Goal: Task Accomplishment & Management: Manage account settings

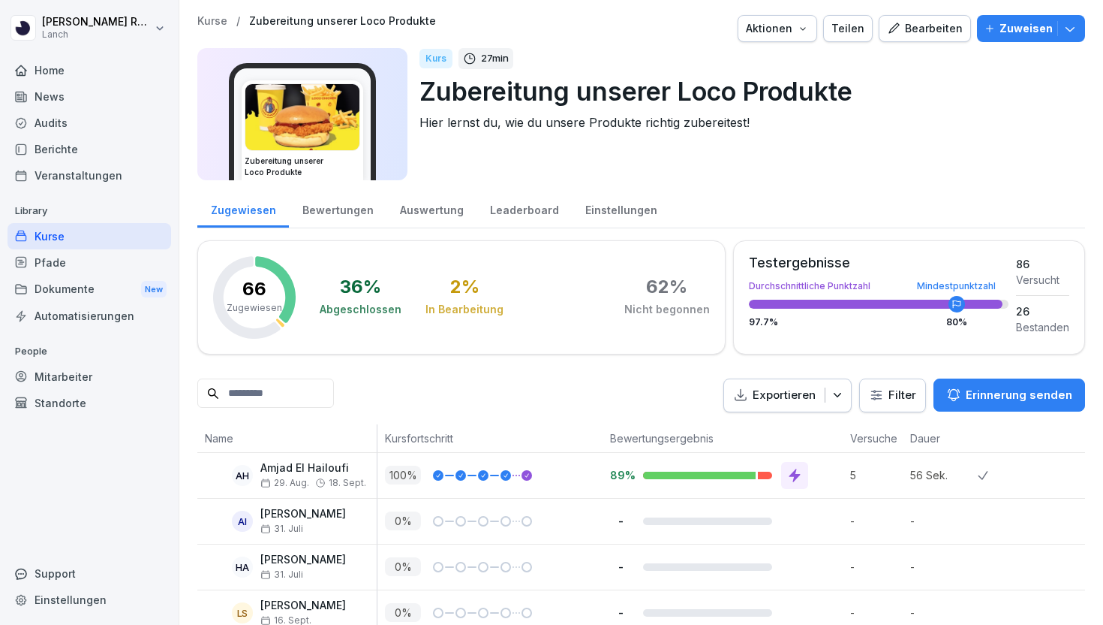
click at [90, 280] on div "Dokumente New" at bounding box center [90, 289] width 164 height 28
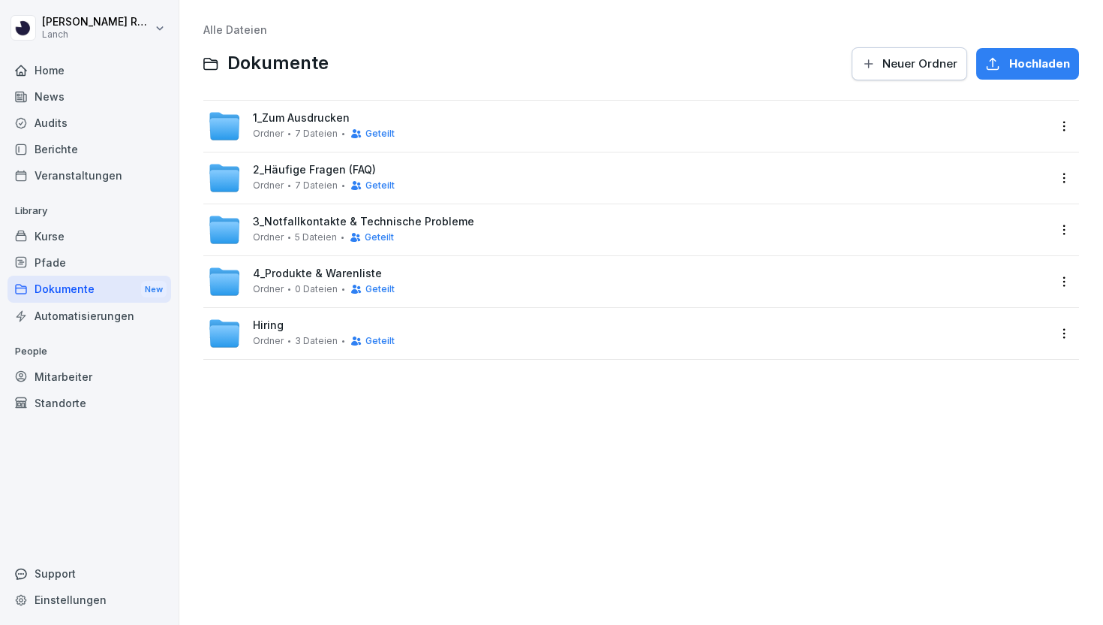
click at [91, 262] on div "Pfade" at bounding box center [90, 262] width 164 height 26
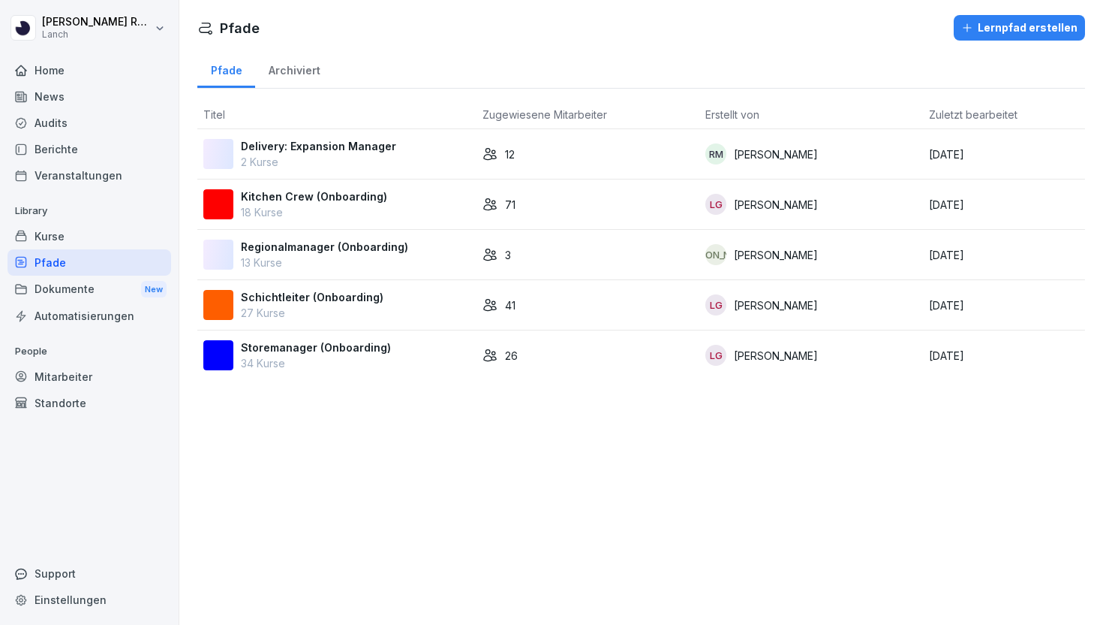
click at [83, 235] on div "Kurse" at bounding box center [90, 236] width 164 height 26
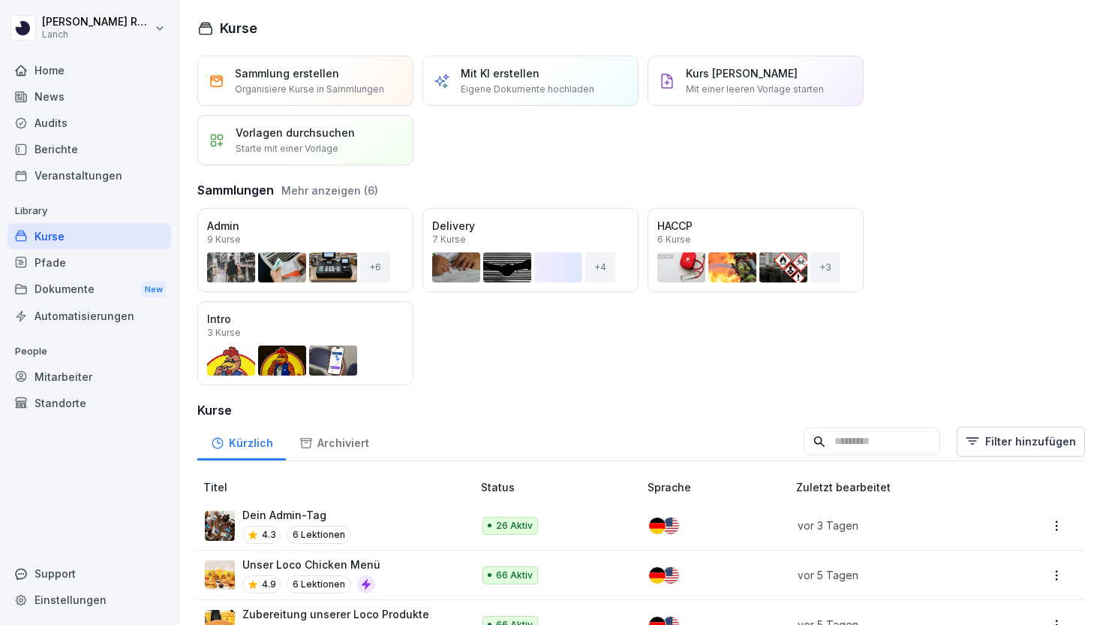
click at [74, 131] on div "Audits" at bounding box center [90, 123] width 164 height 26
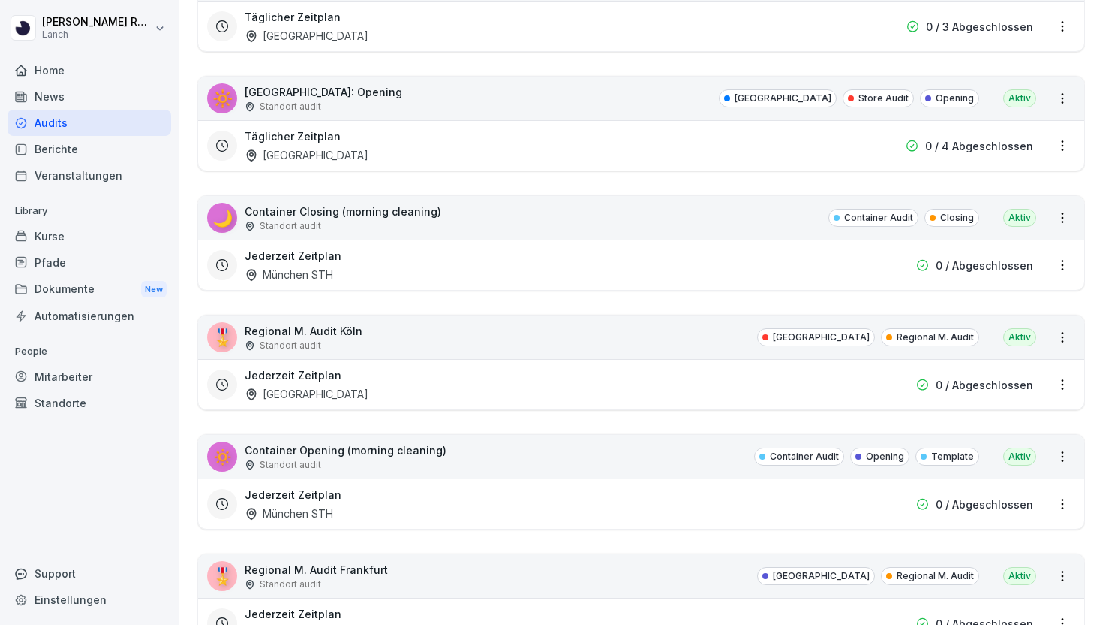
scroll to position [459, 0]
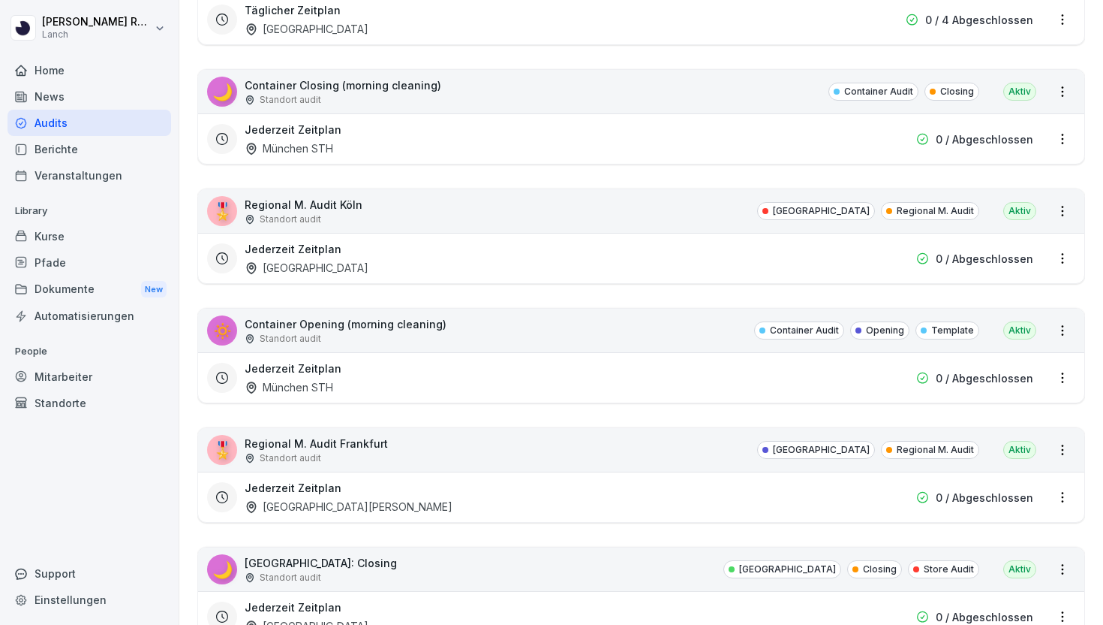
click at [513, 327] on div "🔅 Container Opening (morning cleaning) Standort audit Container Audit Opening T…" at bounding box center [641, 331] width 887 height 44
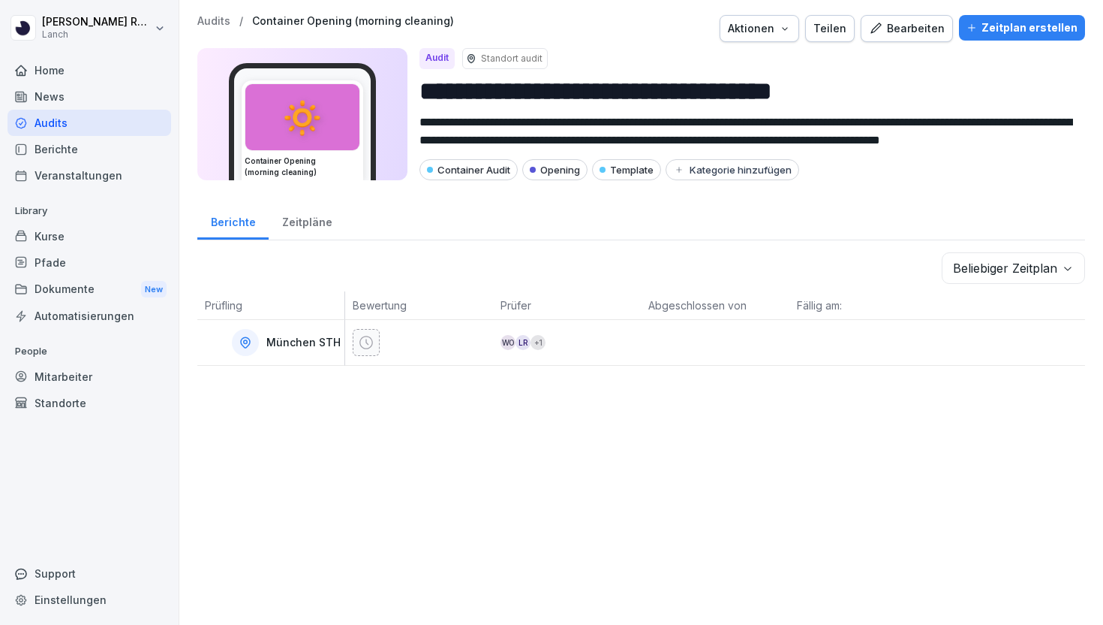
click at [209, 28] on div "Audits / Container Opening (morning cleaning) Aktionen Teilen Bearbeiten Zeitpl…" at bounding box center [641, 28] width 888 height 27
click at [211, 23] on p "Audits" at bounding box center [213, 21] width 33 height 13
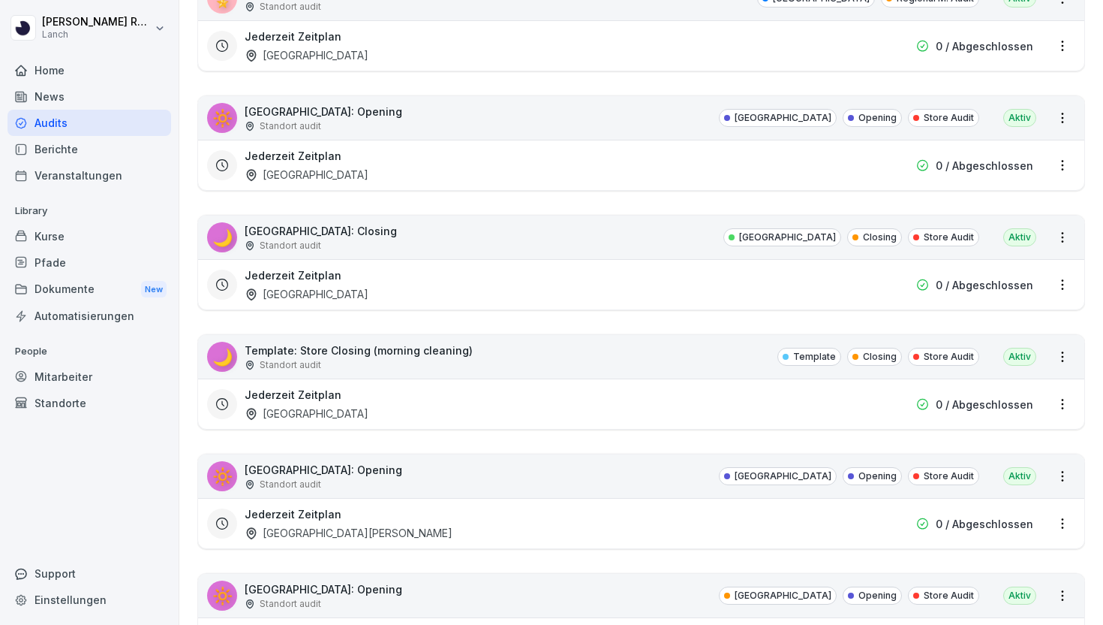
scroll to position [3257, 0]
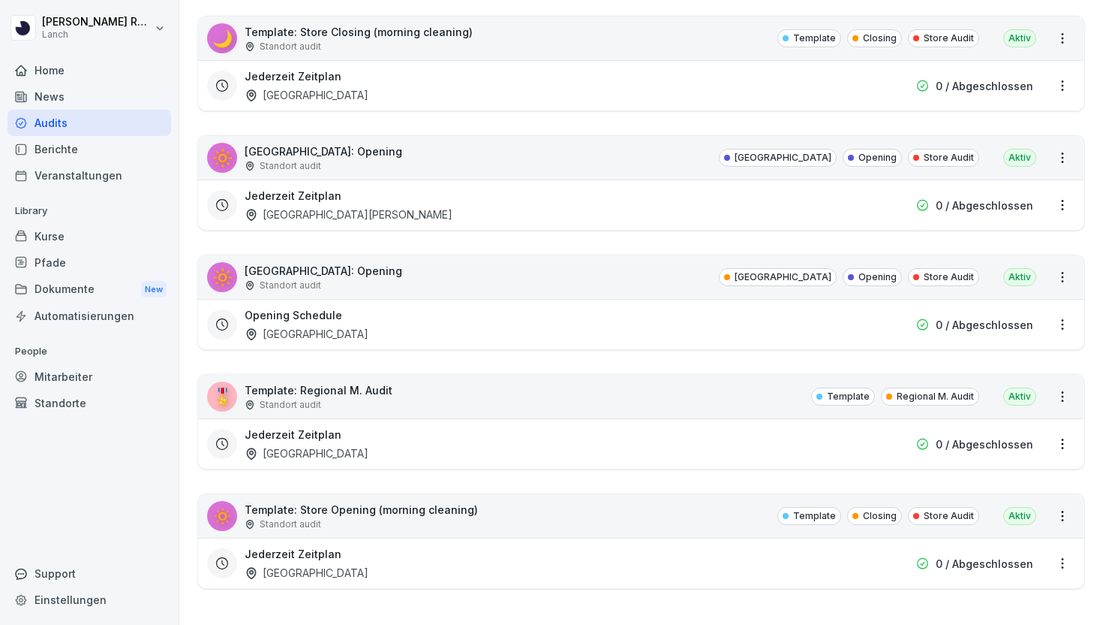
click at [420, 401] on div "🎖️ Template: Regional M. Audit Standort audit Template Regional M. Audit Aktiv" at bounding box center [641, 397] width 887 height 44
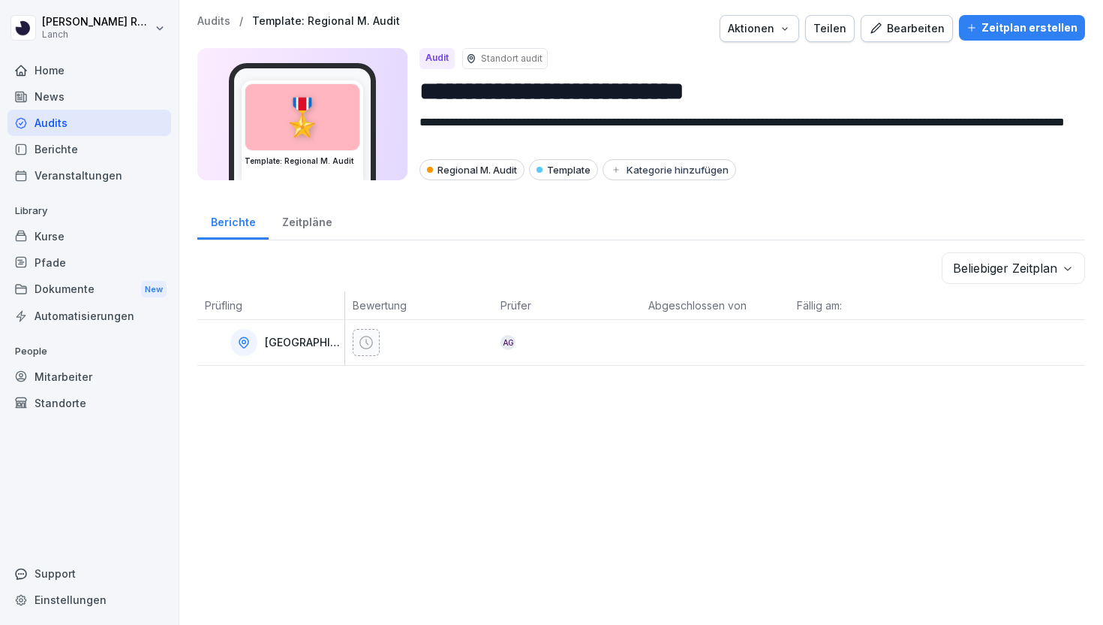
click at [440, 56] on div "Audit" at bounding box center [437, 58] width 35 height 21
click at [48, 74] on div "Home" at bounding box center [90, 70] width 164 height 26
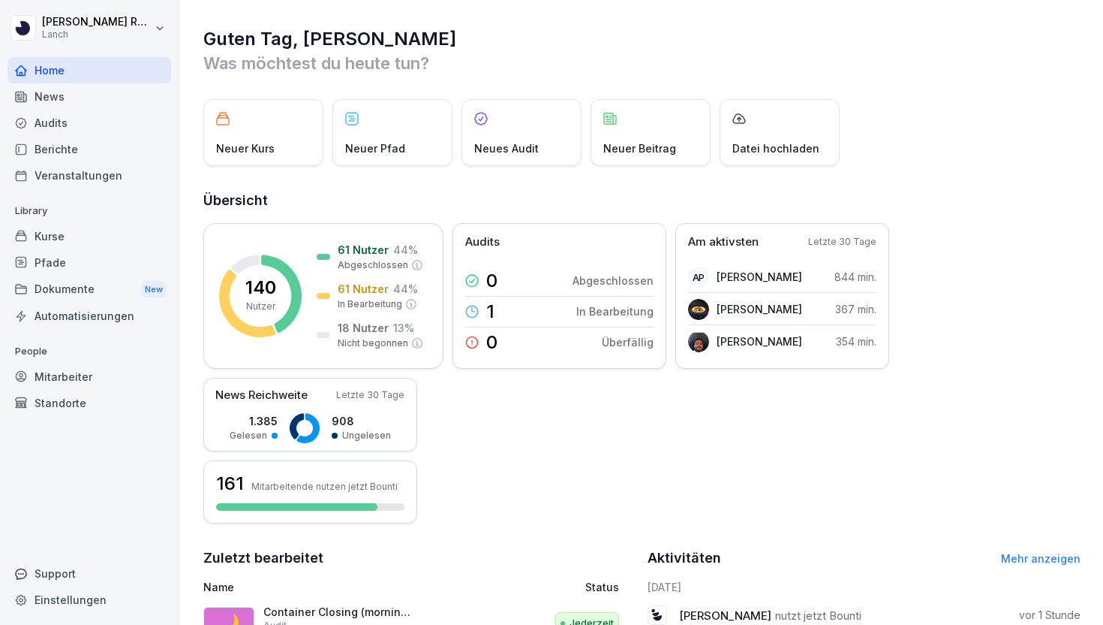
click at [69, 97] on div "News" at bounding box center [90, 96] width 164 height 26
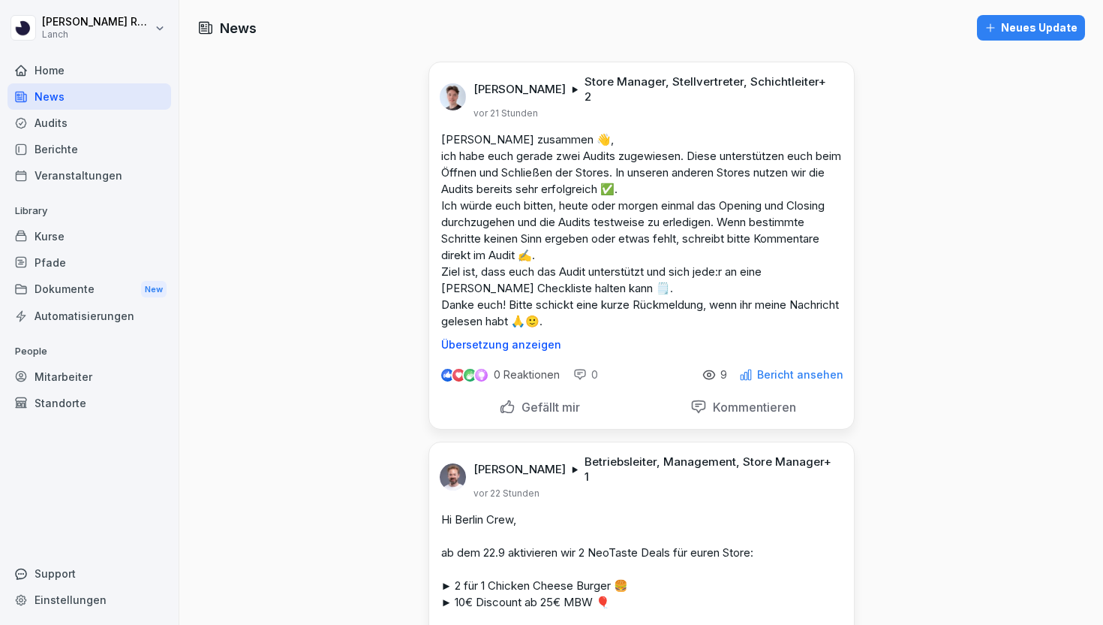
click at [59, 230] on div "Kurse" at bounding box center [90, 236] width 164 height 26
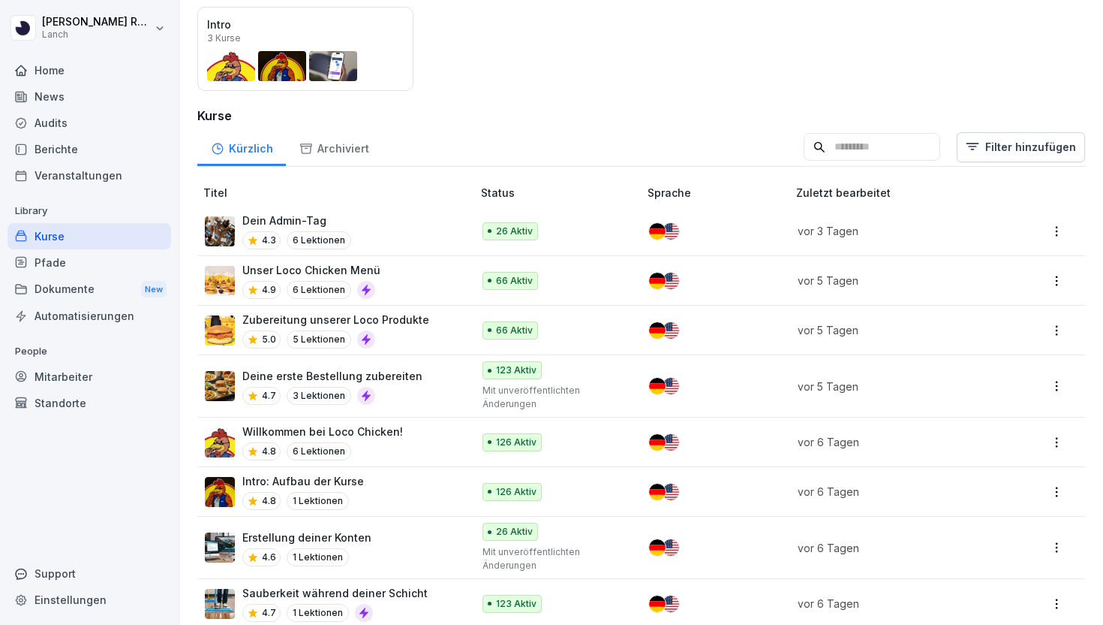
scroll to position [331, 0]
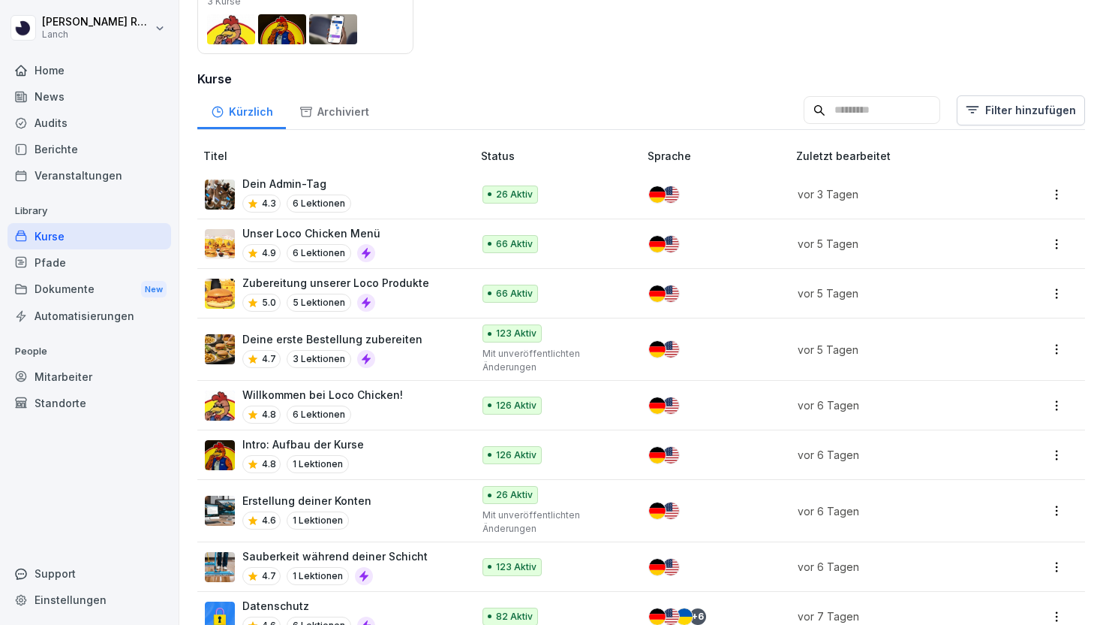
click at [423, 245] on div "Unser Loco Chicken Menü 4.9 6 Lektionen" at bounding box center [331, 243] width 252 height 37
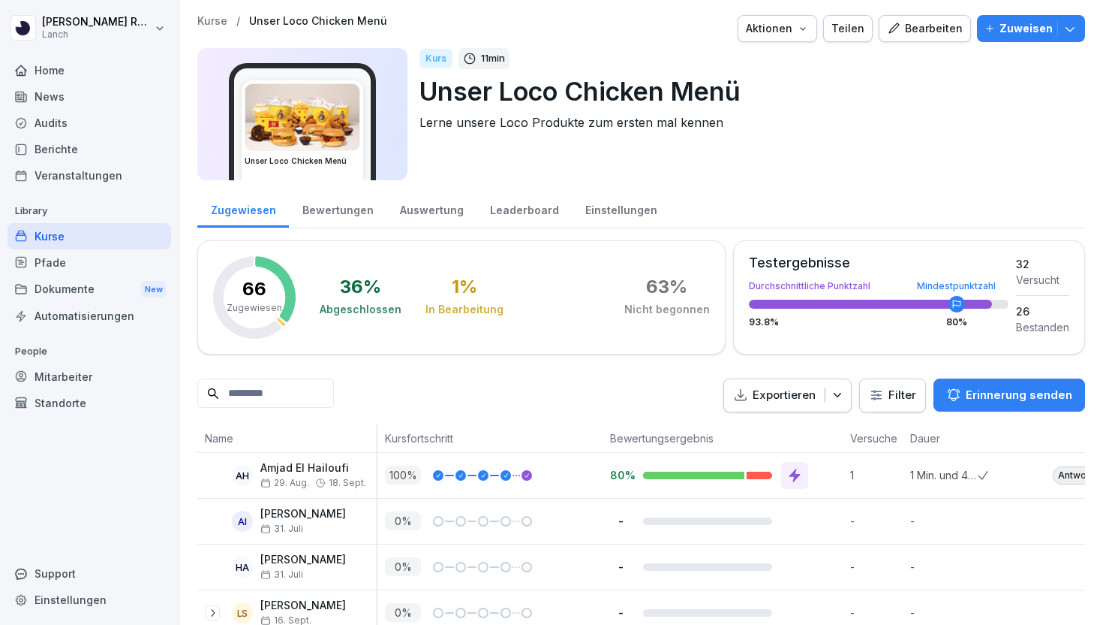
click at [1026, 26] on p "Zuweisen" at bounding box center [1026, 28] width 53 height 17
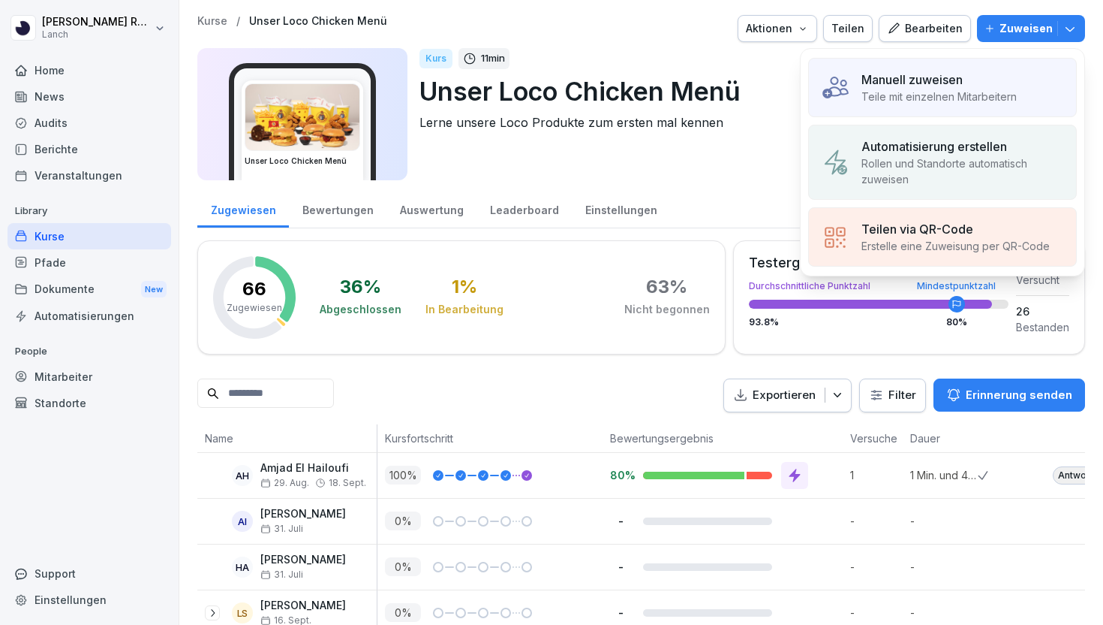
click at [931, 92] on p "Teile mit einzelnen Mitarbeitern" at bounding box center [939, 97] width 155 height 16
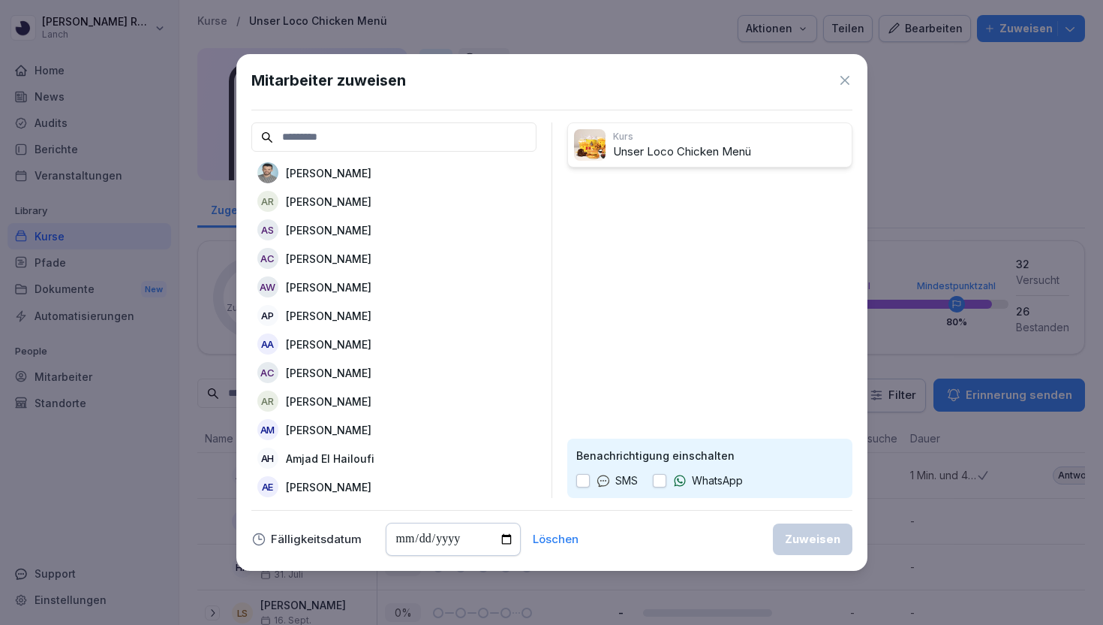
click at [279, 396] on div "AR Alice Rasp" at bounding box center [393, 400] width 285 height 27
click at [798, 537] on div "Zuweisen" at bounding box center [813, 539] width 56 height 17
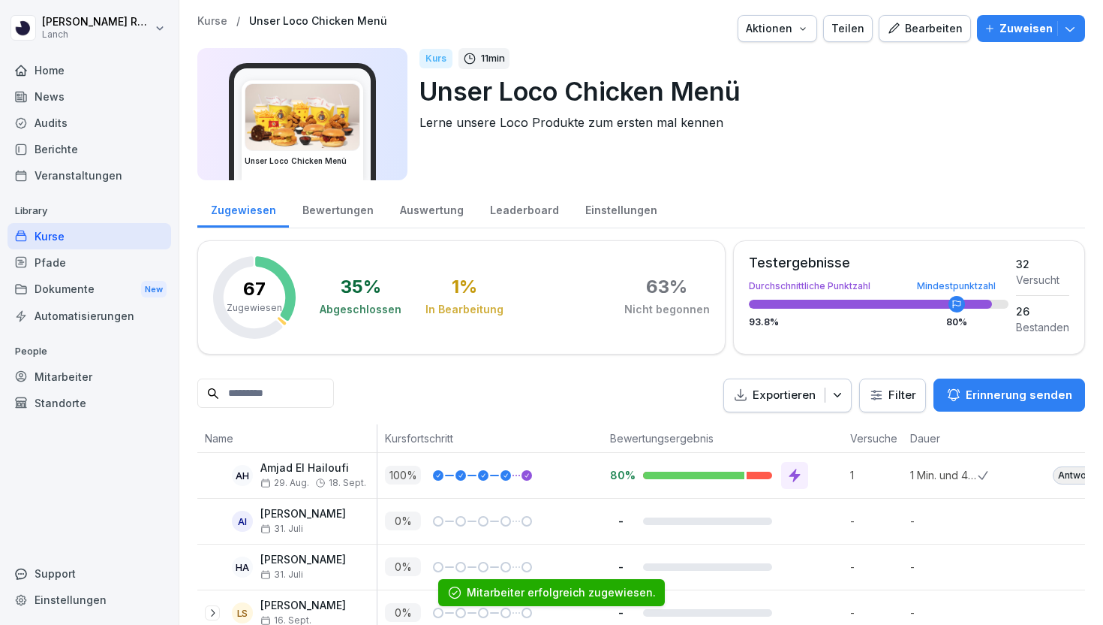
click at [87, 66] on div "Home" at bounding box center [90, 70] width 164 height 26
